Goal: Complete application form

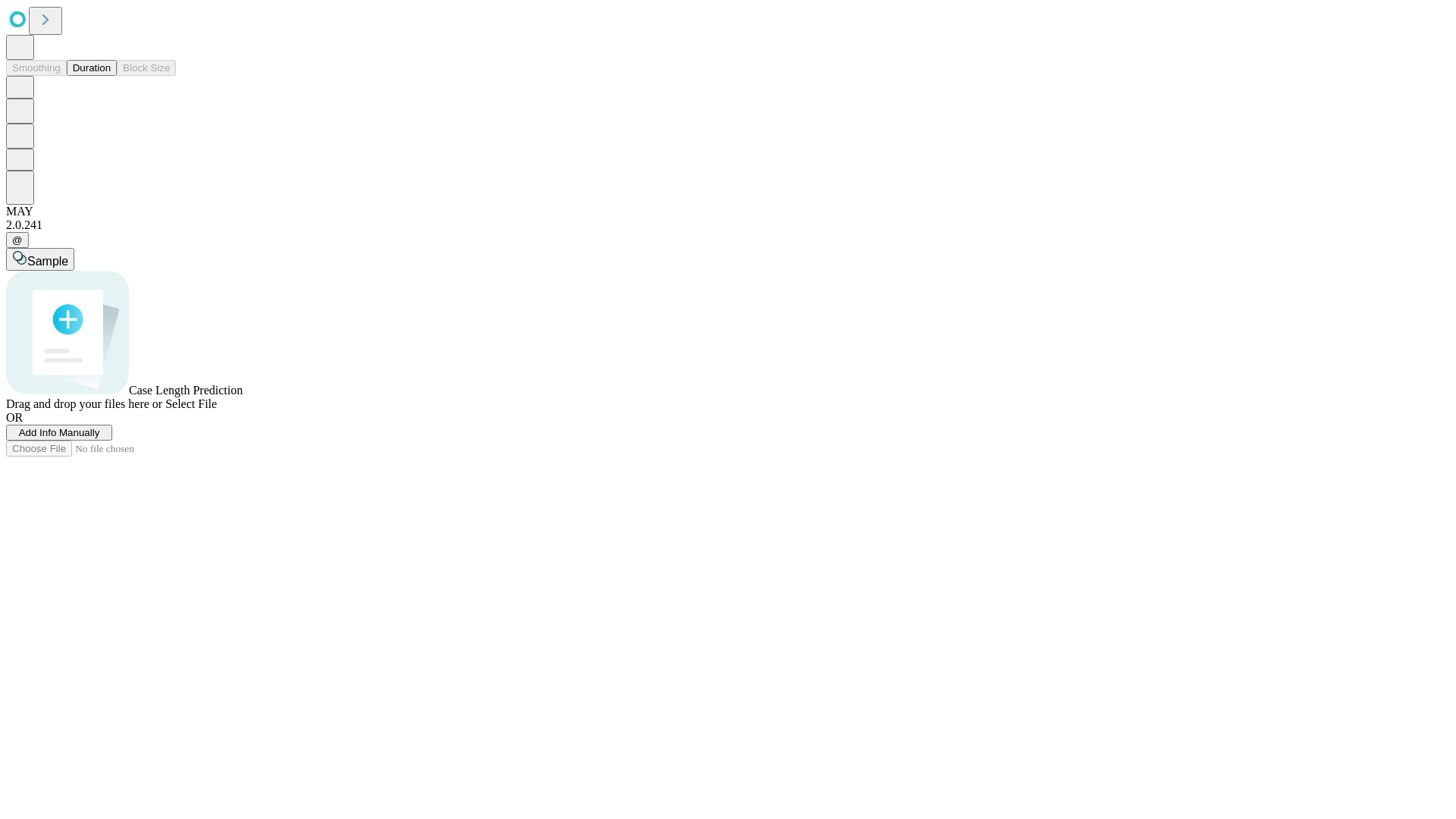
click at [100, 438] on span "Add Info Manually" at bounding box center [59, 432] width 81 height 11
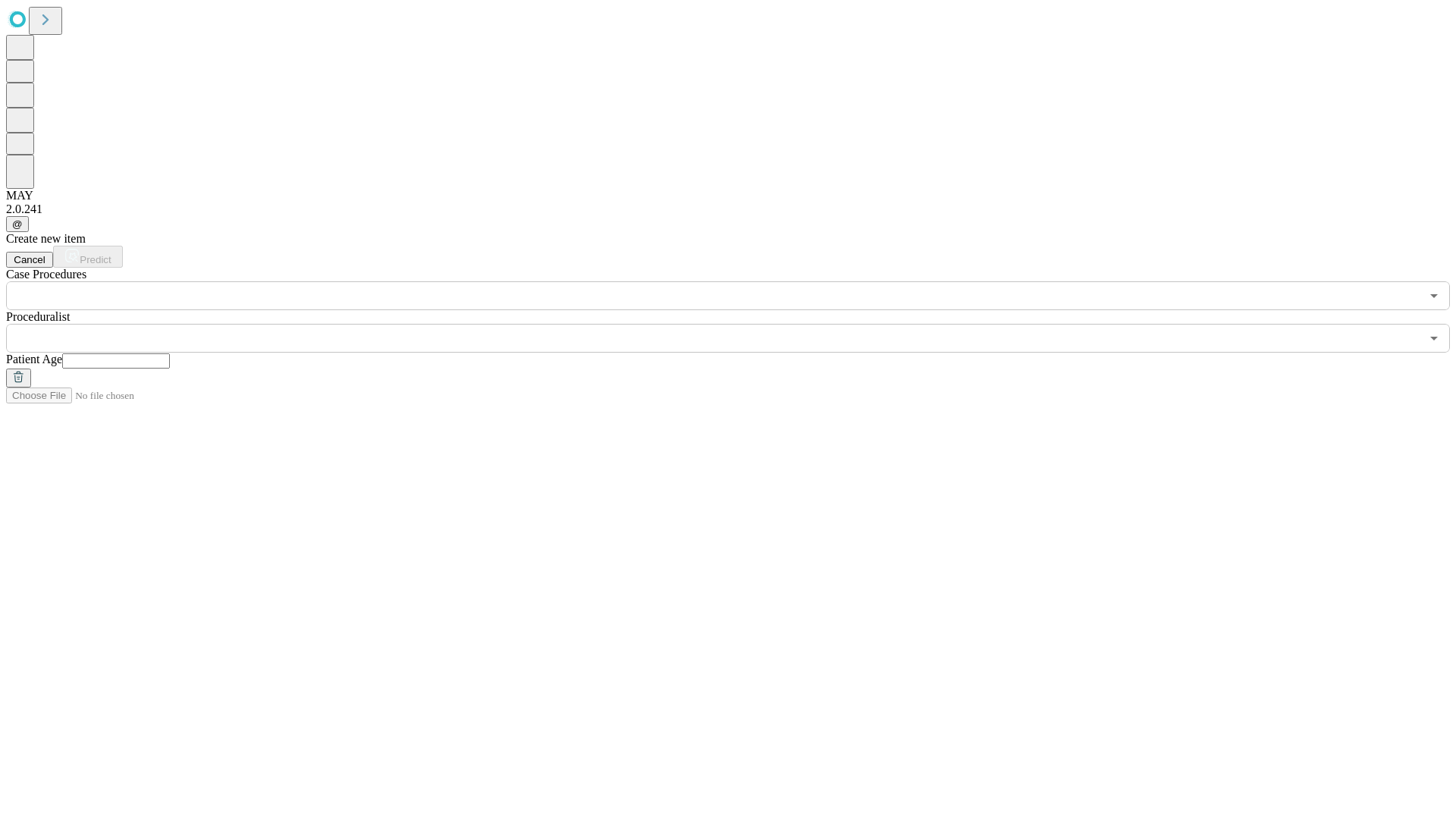
click at [170, 354] on input "text" at bounding box center [116, 361] width 108 height 15
type input "**"
click at [739, 323] on input "text" at bounding box center [712, 337] width 1414 height 29
